Goal: Task Accomplishment & Management: Use online tool/utility

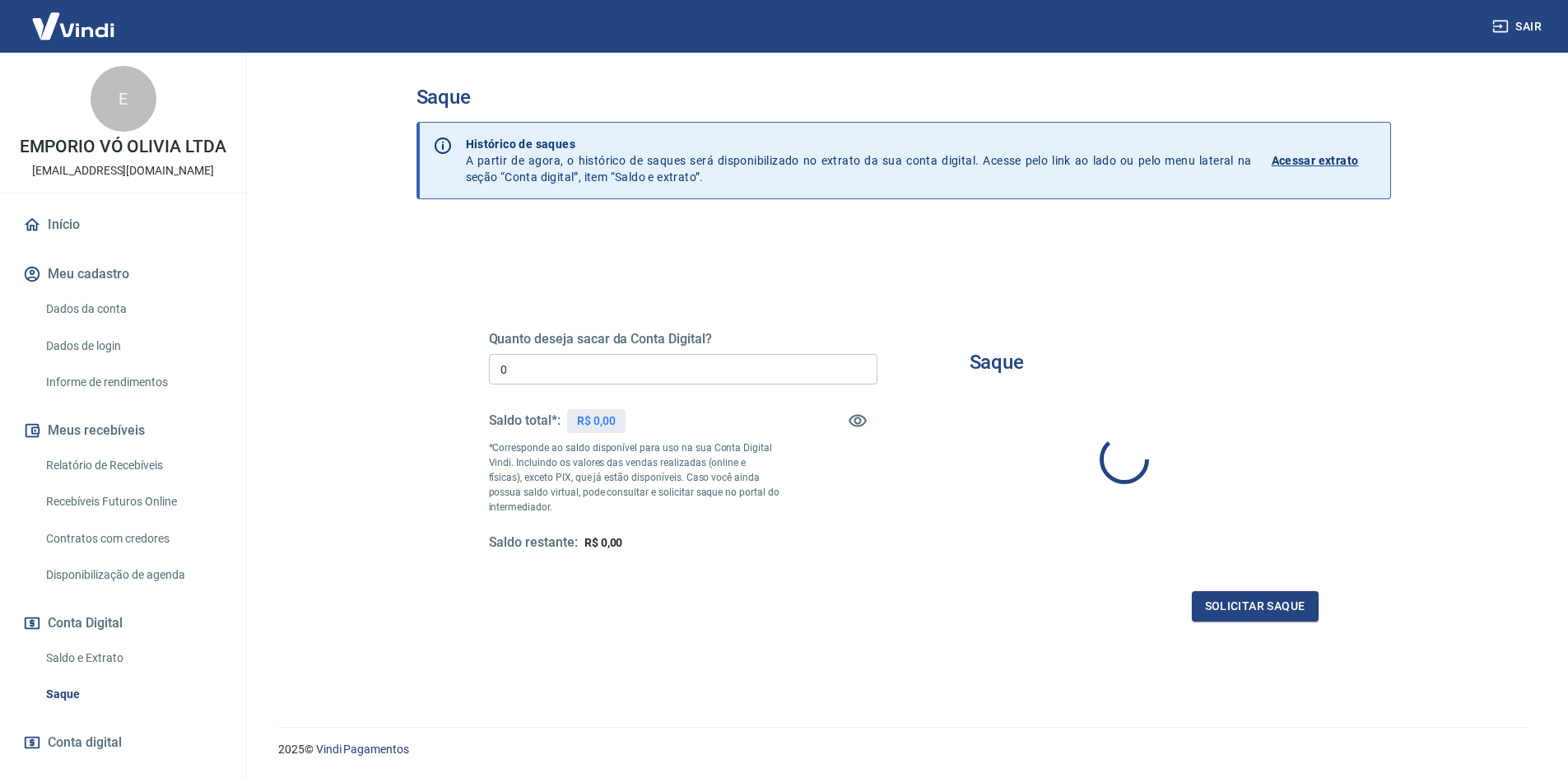
type input "R$ 0,00"
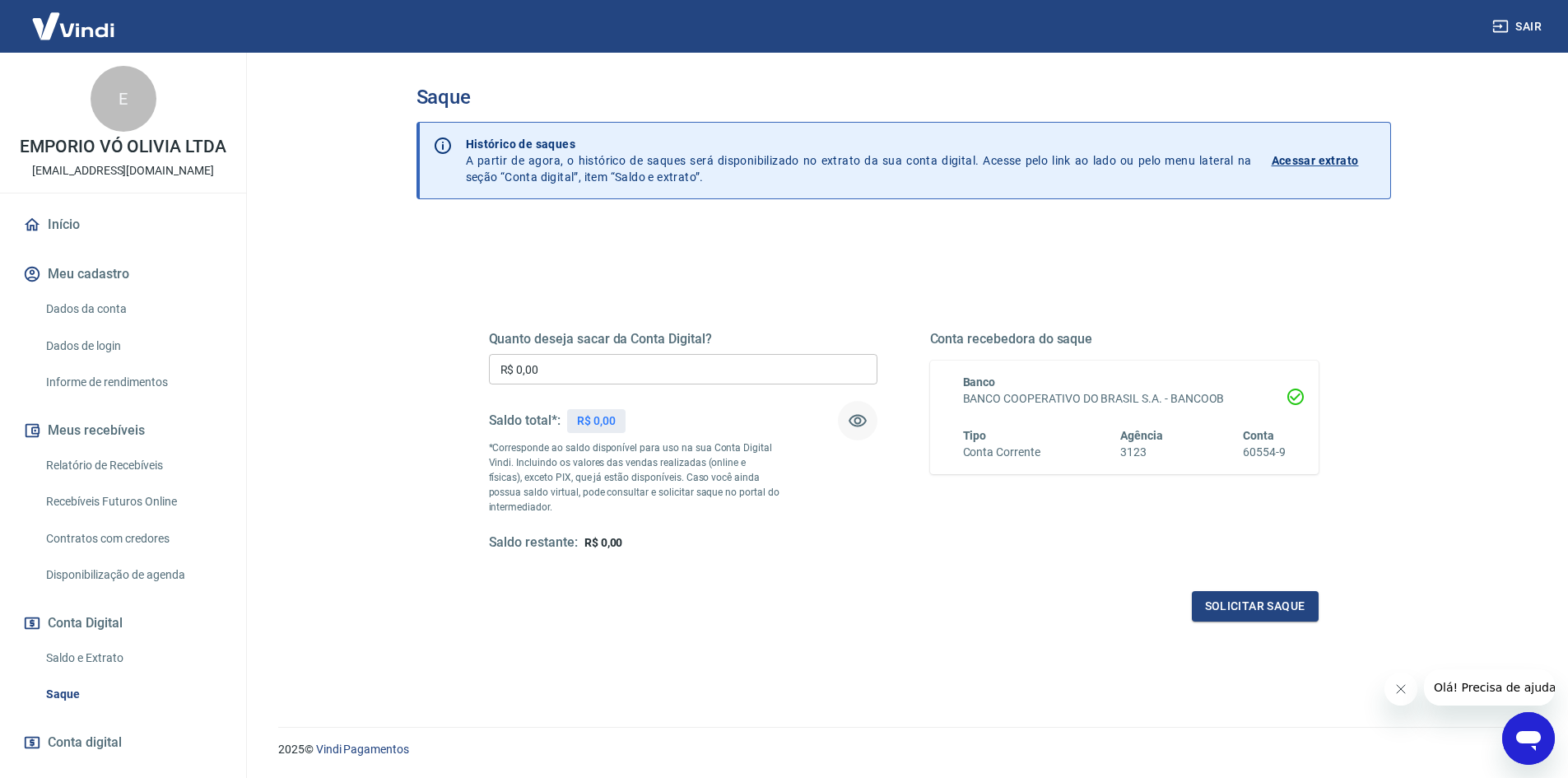
click at [865, 419] on icon "button" at bounding box center [857, 421] width 19 height 19
click at [865, 419] on icon "button" at bounding box center [857, 421] width 19 height 16
